Goal: Task Accomplishment & Management: Use online tool/utility

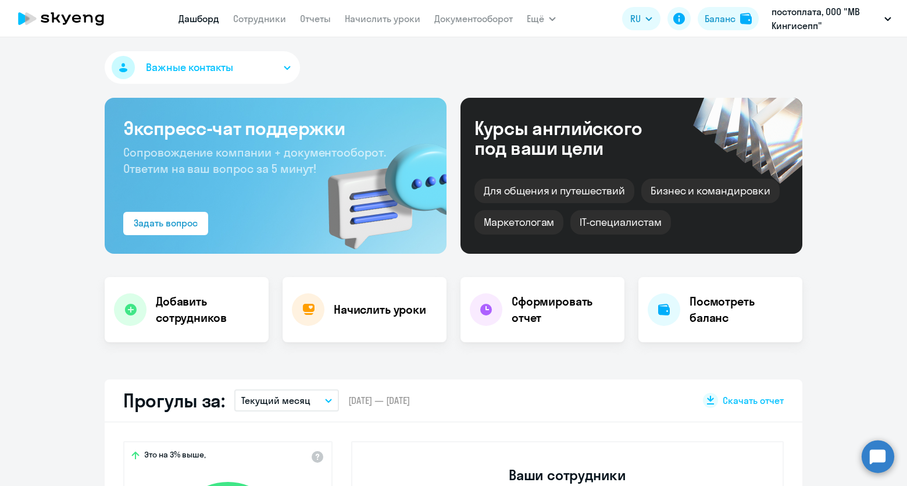
select select "30"
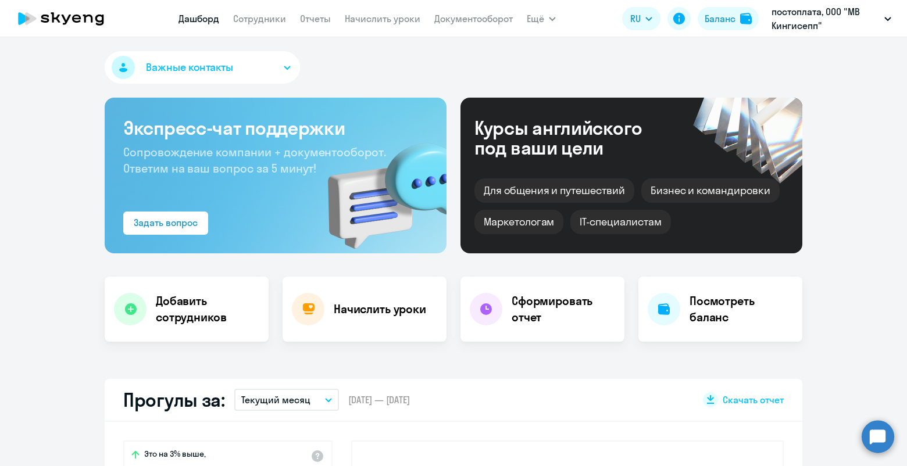
scroll to position [145, 0]
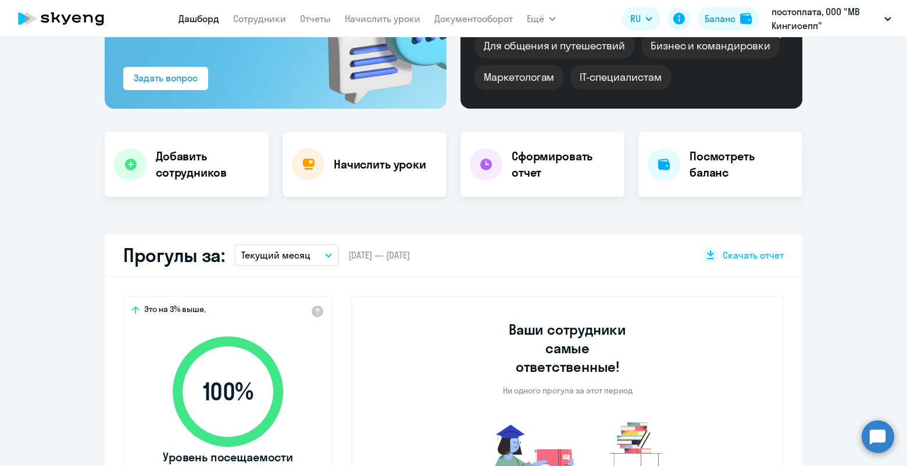
click at [352, 163] on h4 "Начислить уроки" at bounding box center [380, 164] width 92 height 16
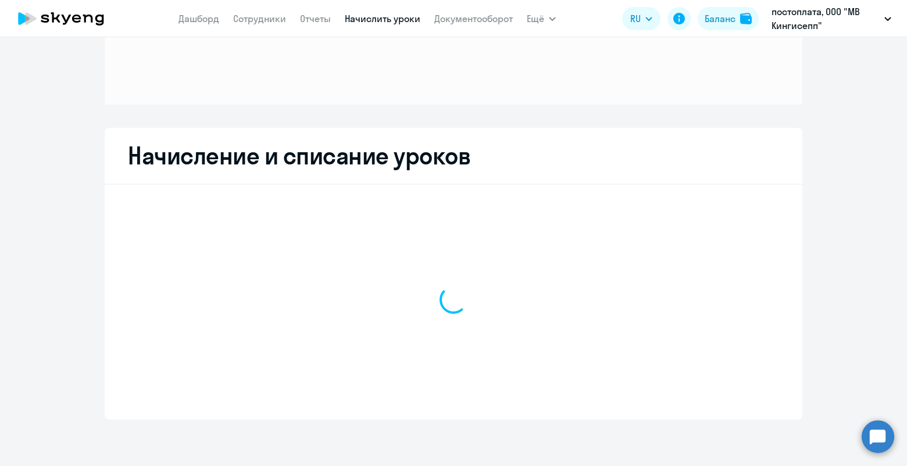
scroll to position [117, 0]
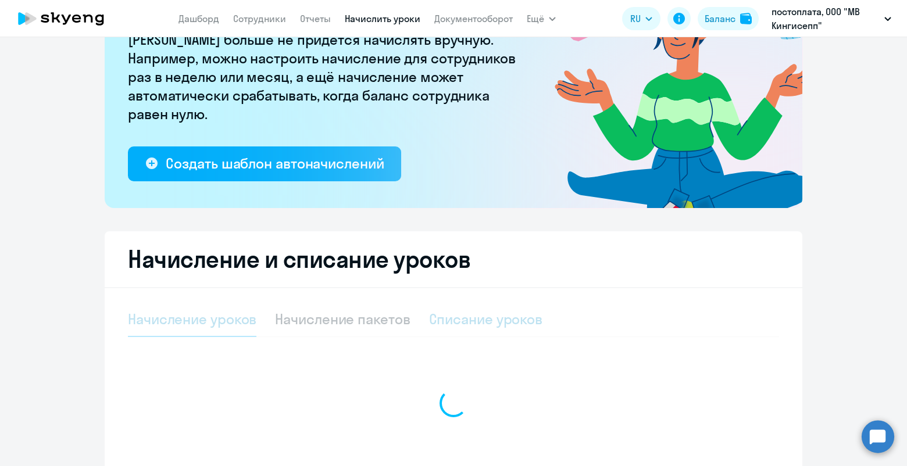
select select "10"
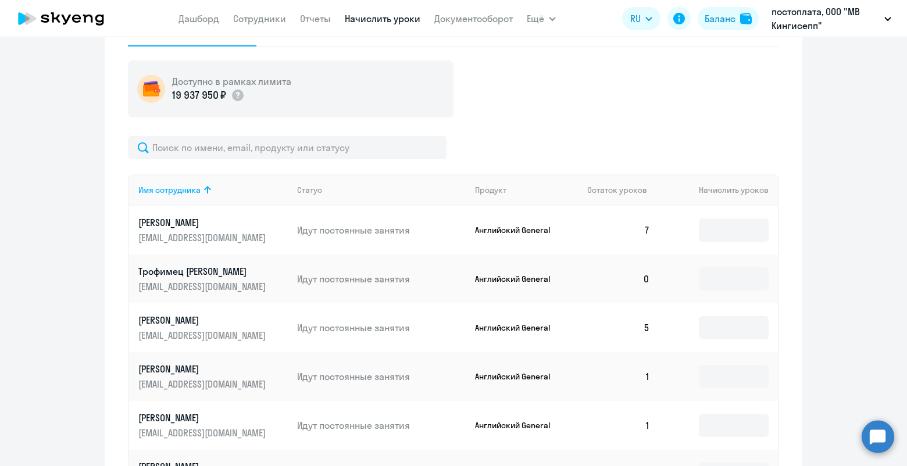
scroll to position [456, 0]
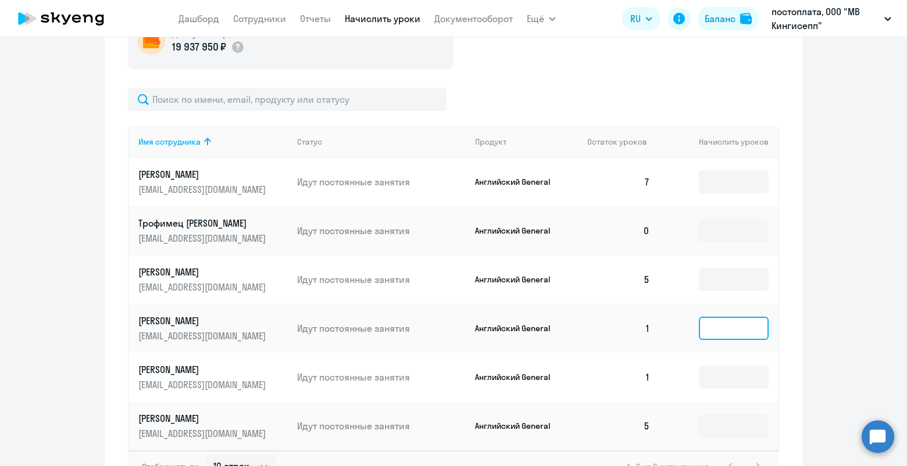
click at [713, 334] on input at bounding box center [734, 328] width 70 height 23
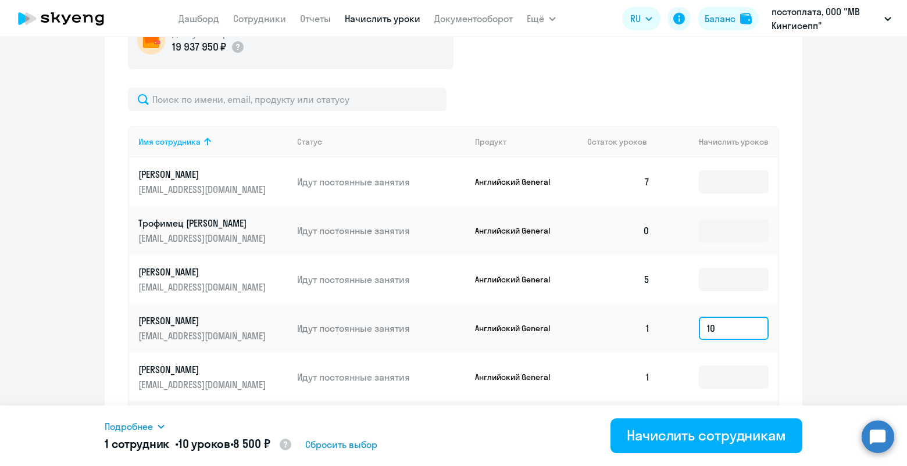
scroll to position [551, 0]
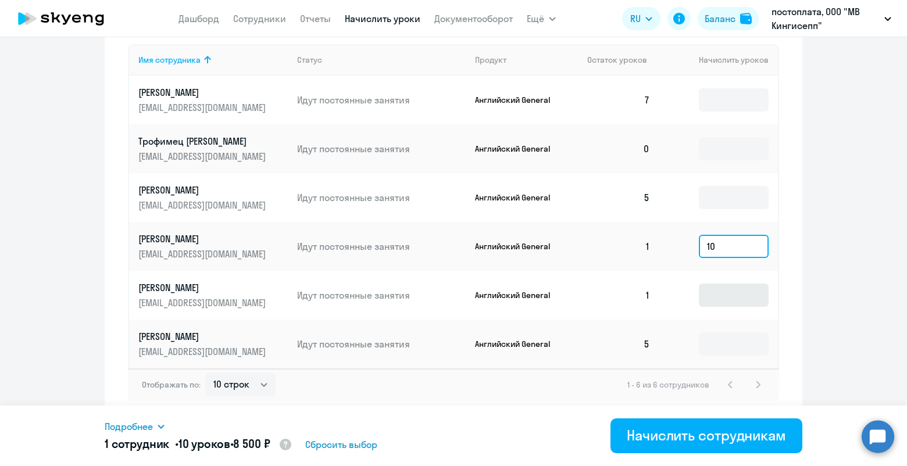
type input "10"
click at [708, 297] on input at bounding box center [734, 295] width 70 height 23
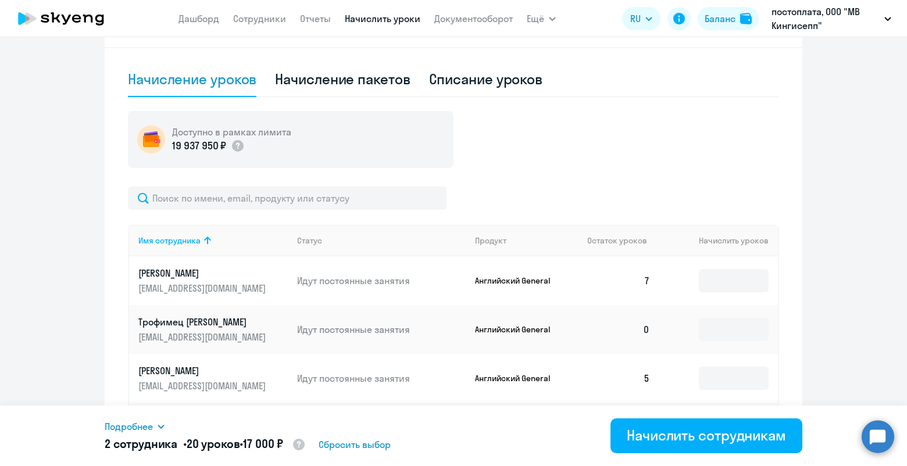
scroll to position [502, 0]
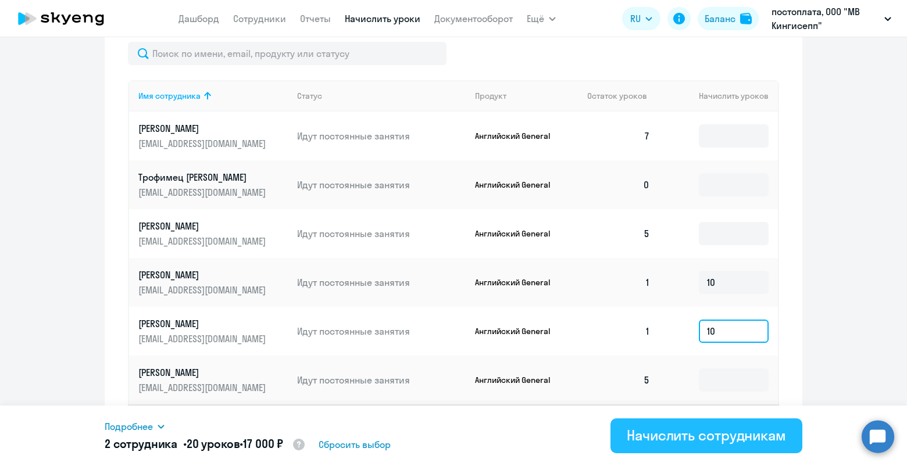
type input "10"
click at [699, 439] on div "Начислить сотрудникам" at bounding box center [706, 435] width 159 height 19
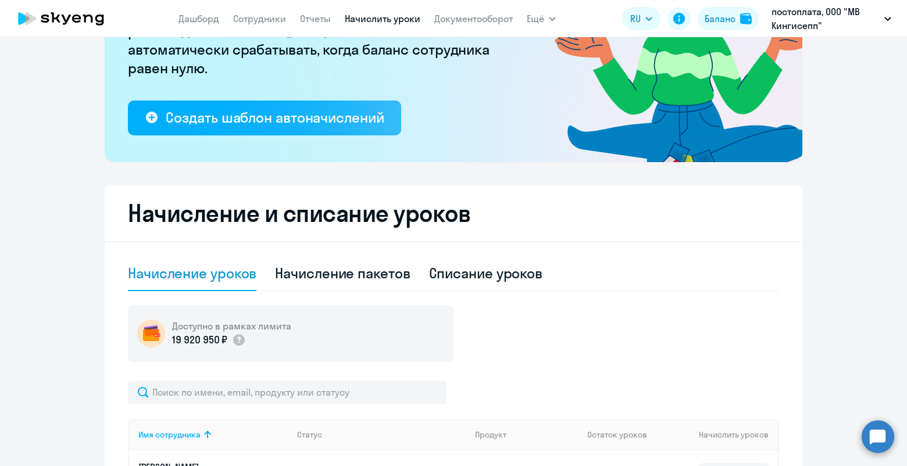
scroll to position [115, 0]
